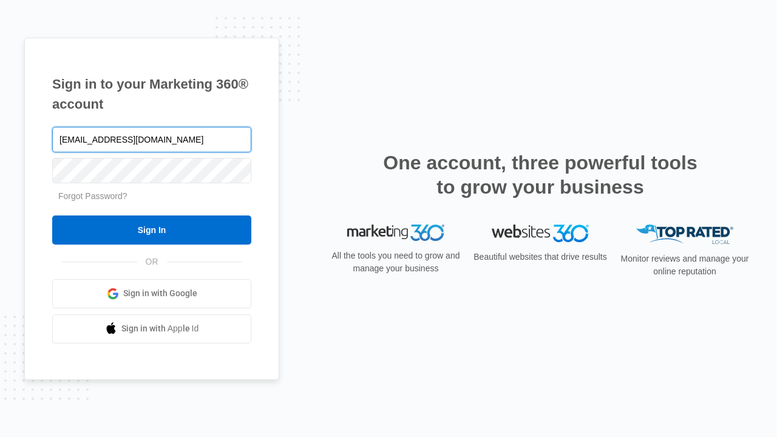
type input "dankie614@gmail.com"
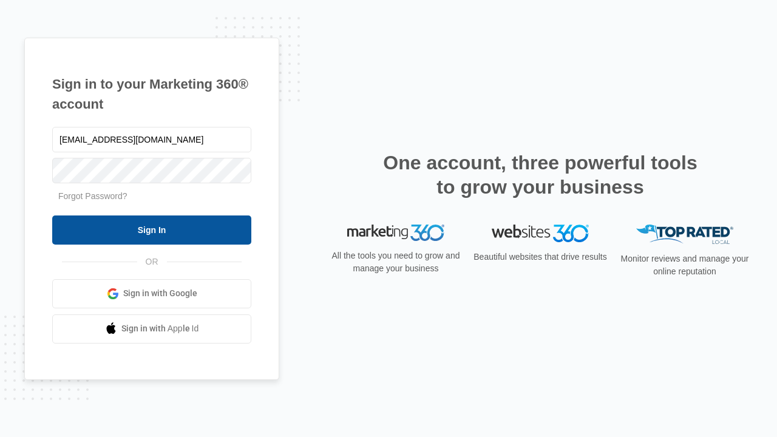
click at [152, 229] on input "Sign In" at bounding box center [151, 229] width 199 height 29
